Goal: Navigation & Orientation: Find specific page/section

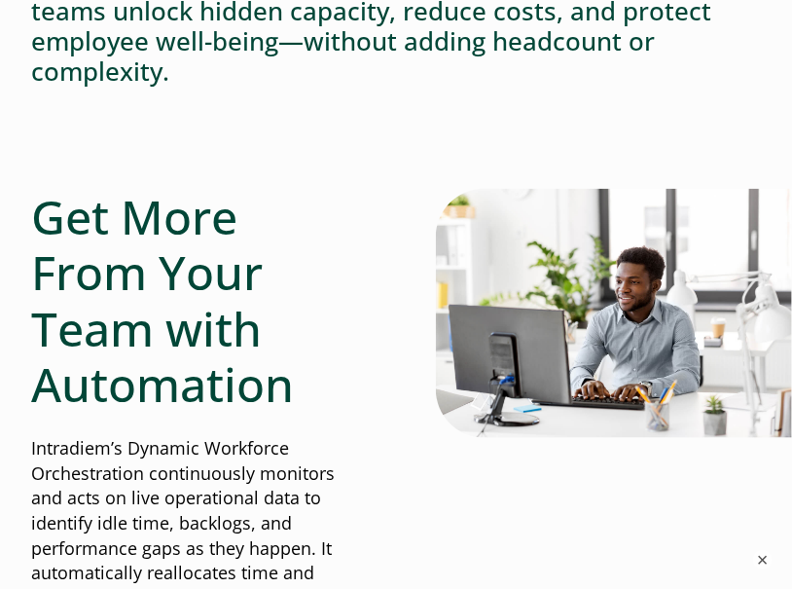
scroll to position [97, 0]
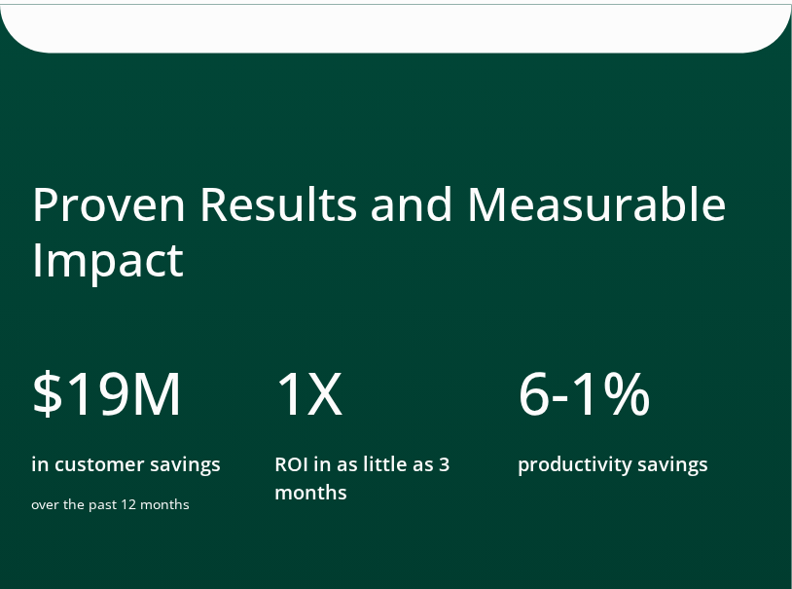
scroll to position [5353, 0]
